Goal: Register for event/course

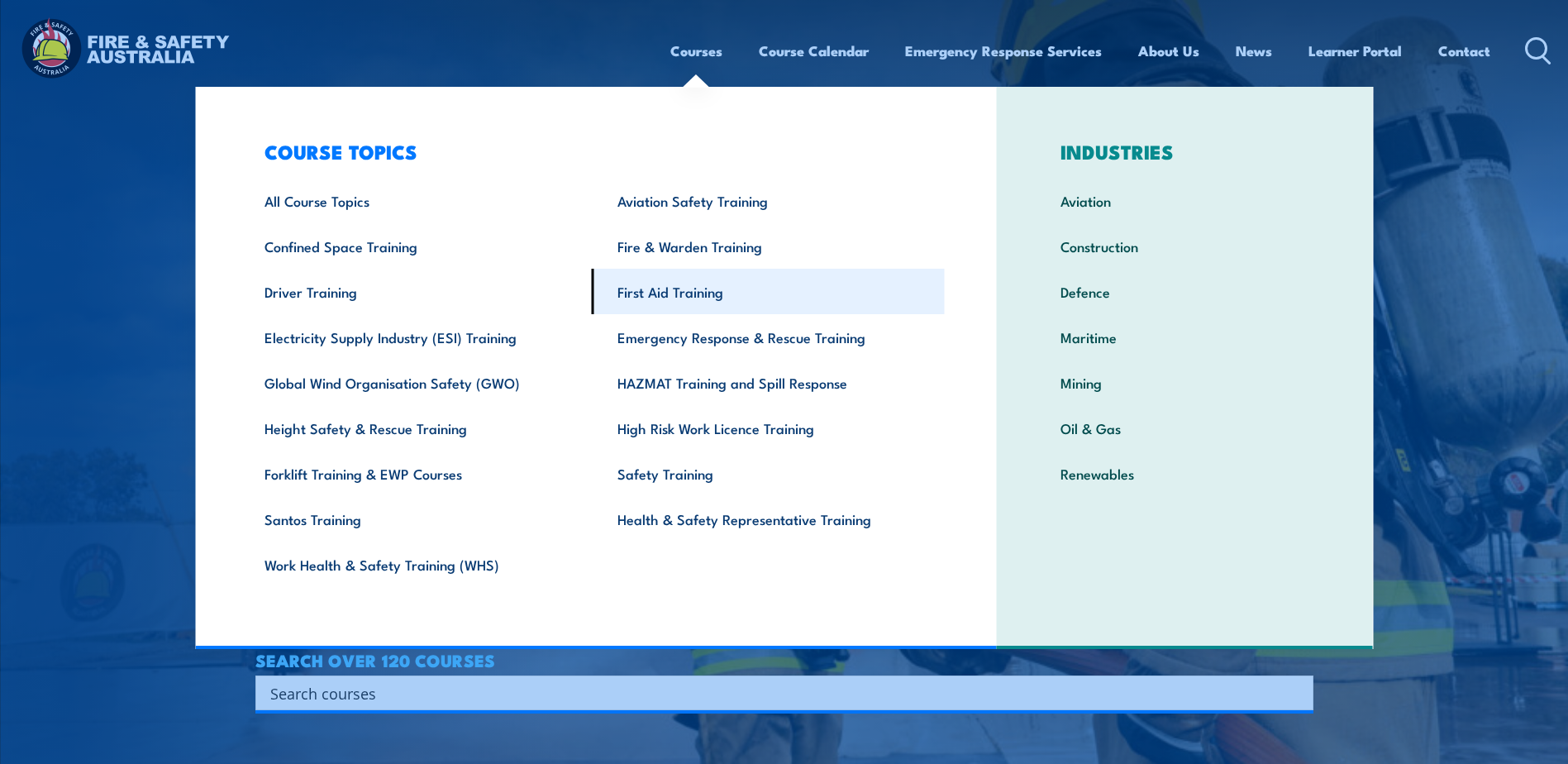
click at [687, 294] on link "First Aid Training" at bounding box center [768, 291] width 353 height 46
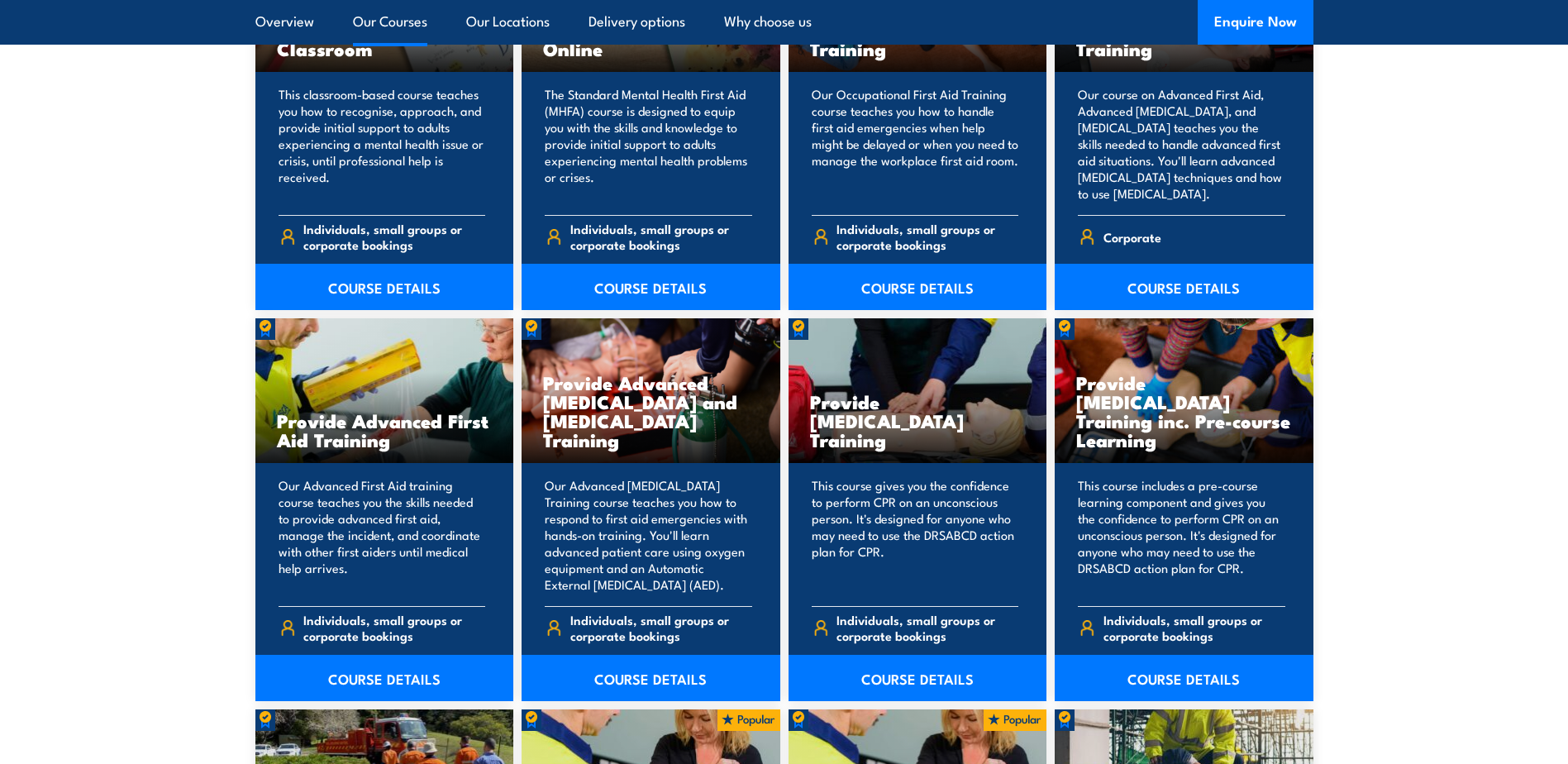
scroll to position [1901, 0]
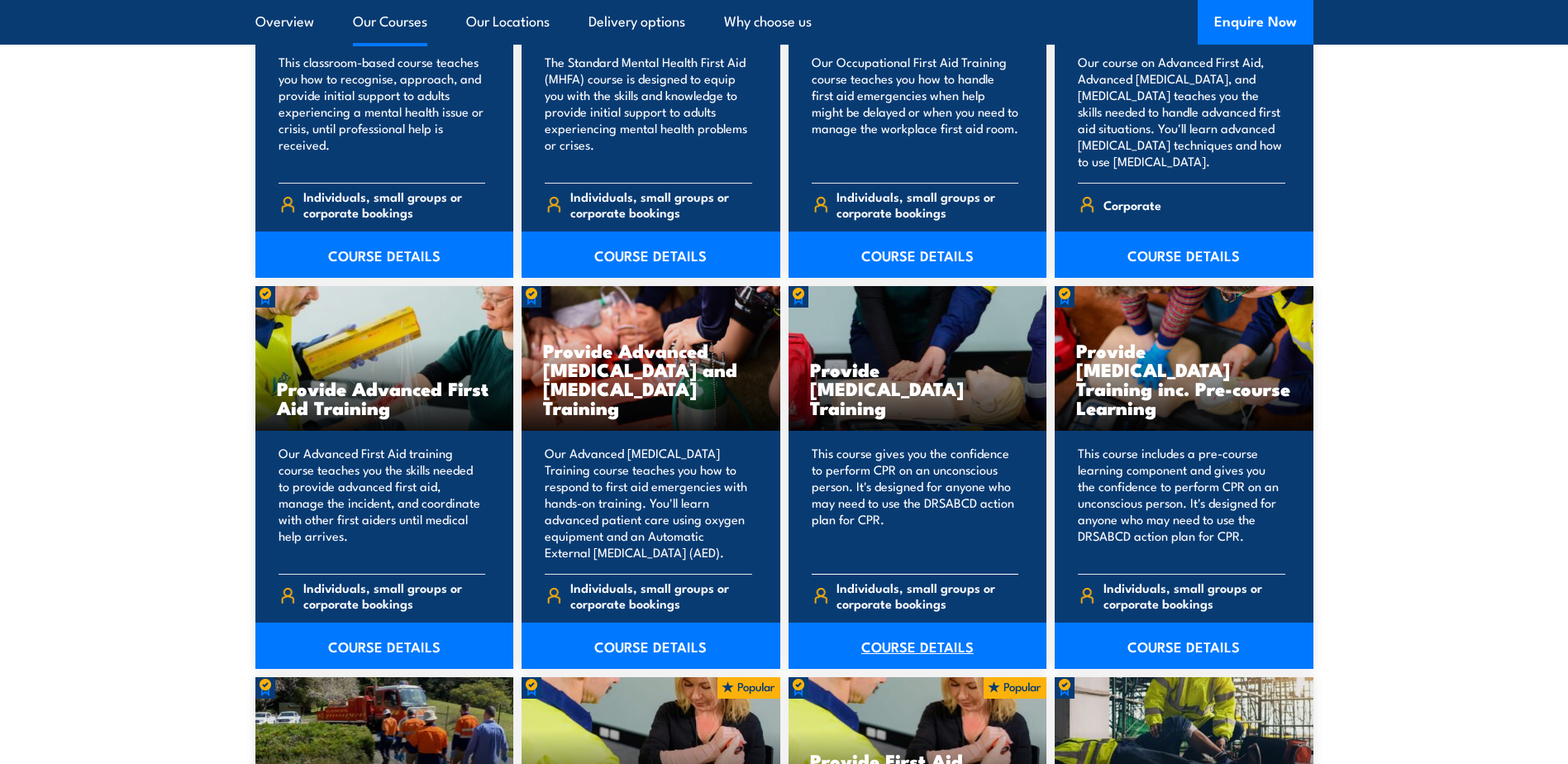
click at [935, 647] on link "COURSE DETAILS" at bounding box center [918, 646] width 259 height 47
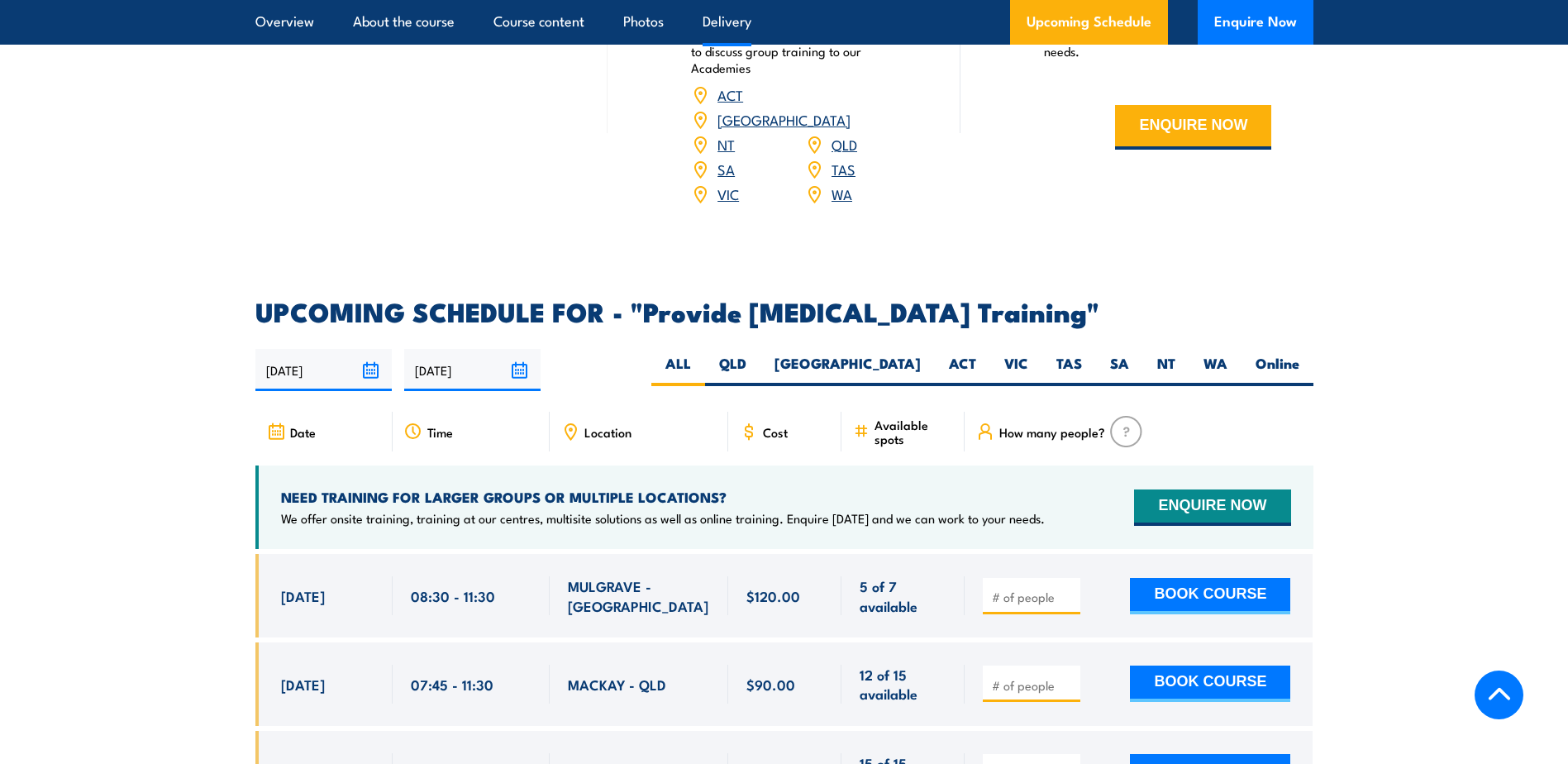
scroll to position [2728, 0]
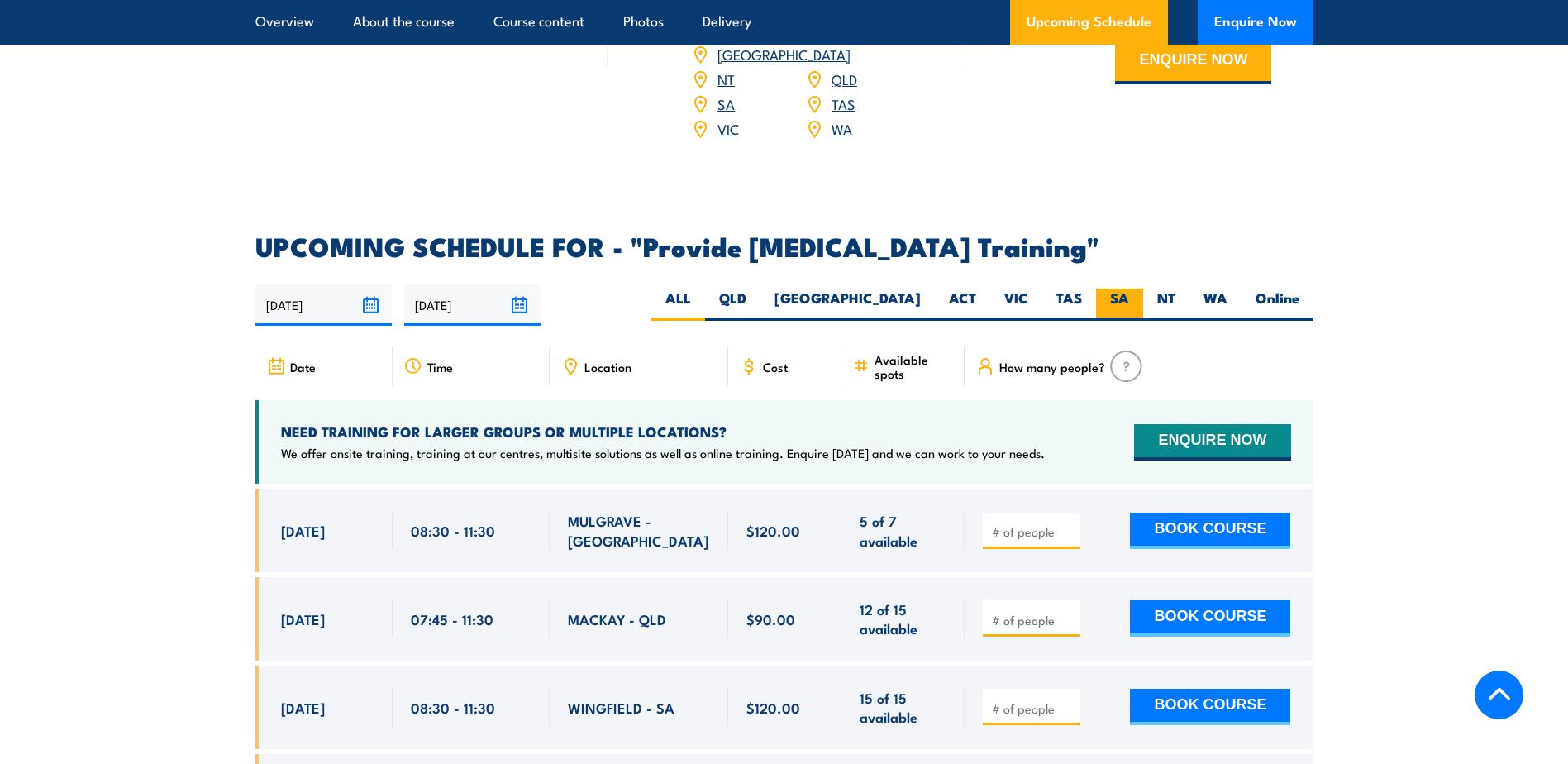
click at [1117, 309] on label "SA" at bounding box center [1120, 304] width 47 height 32
click at [1129, 299] on input "SA" at bounding box center [1134, 293] width 11 height 11
radio input "true"
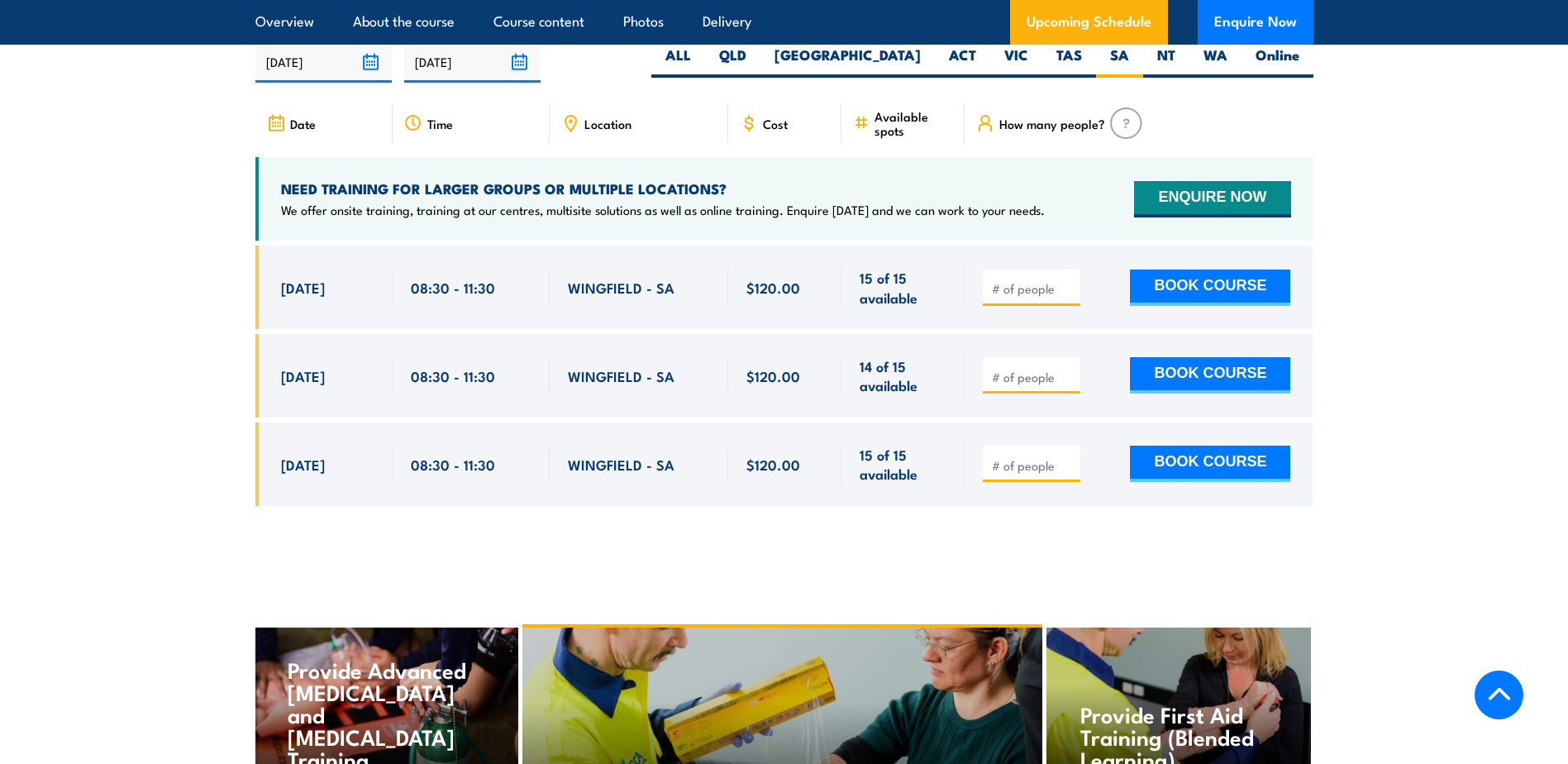
scroll to position [2974, 0]
